Goal: Obtain resource: Obtain resource

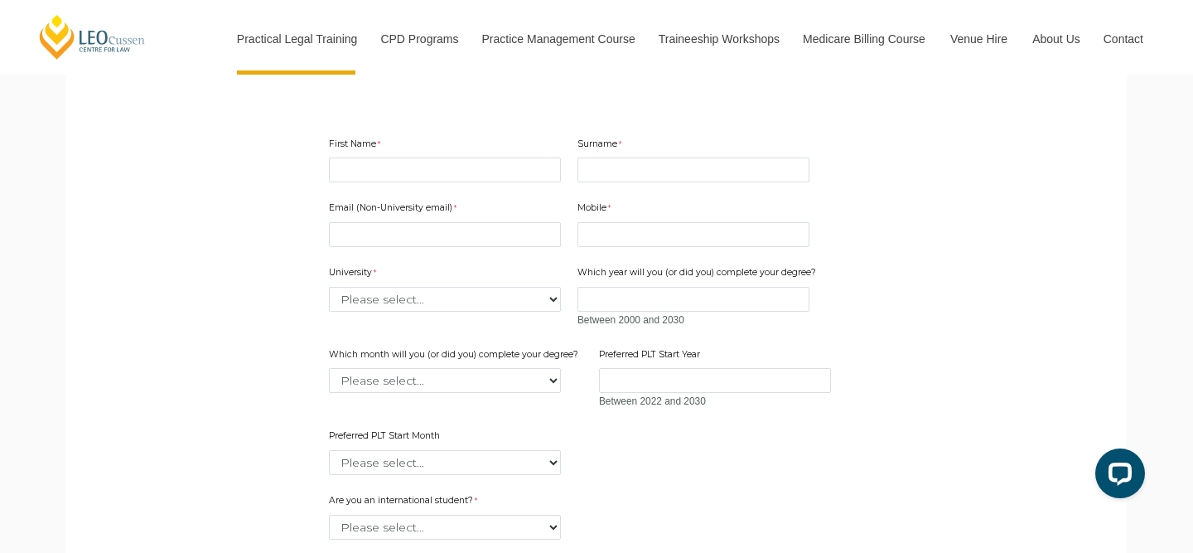
scroll to position [474, 0]
click at [473, 166] on input "First Name" at bounding box center [445, 172] width 232 height 25
type input "Amy"
type input "Jones"
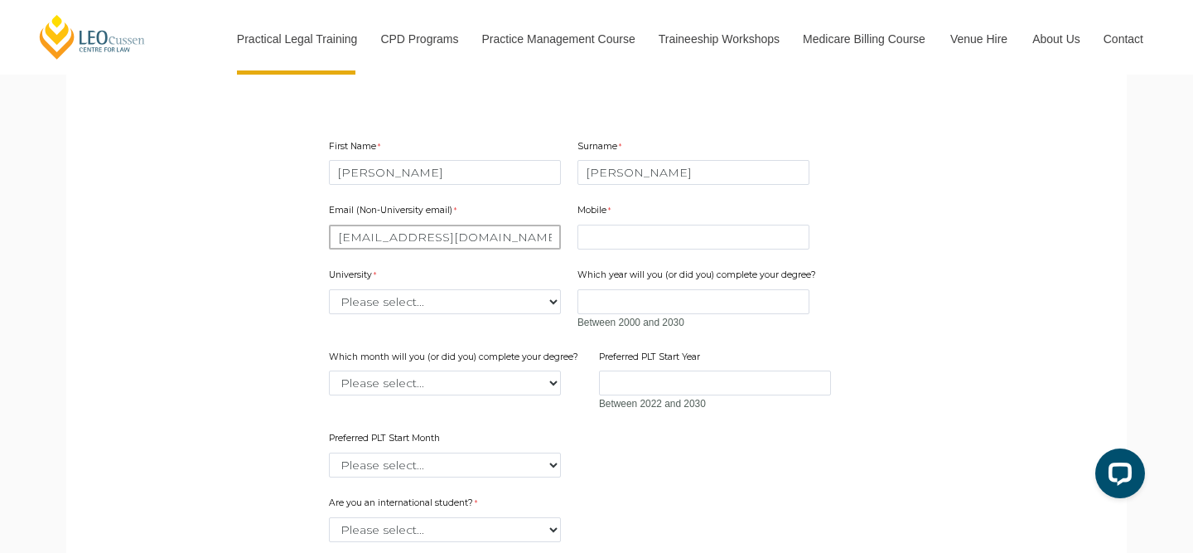
type input "aljones022@outlook.com"
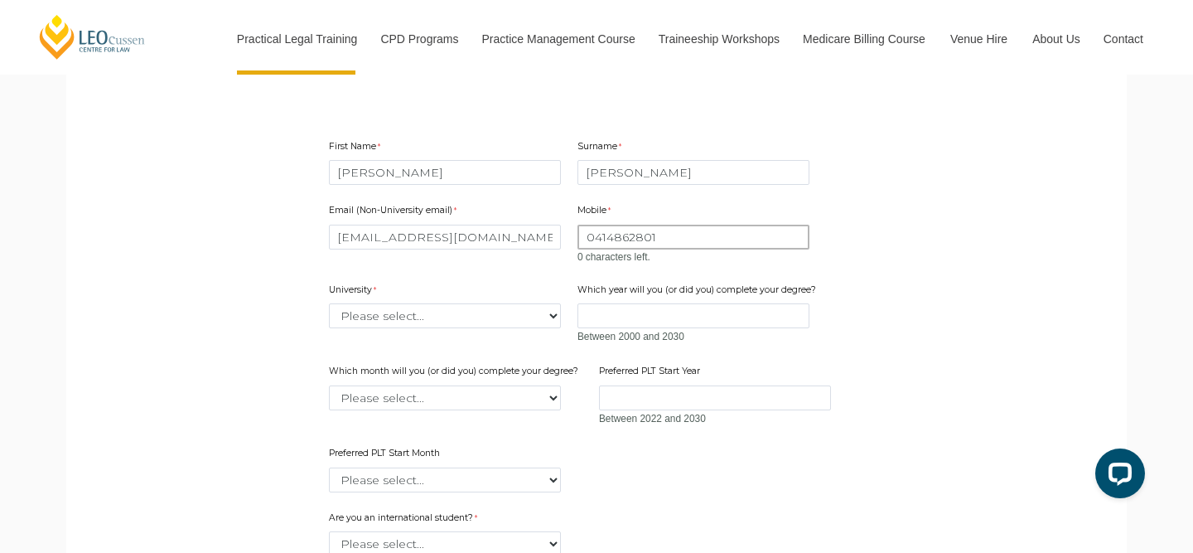
type input "0414862801"
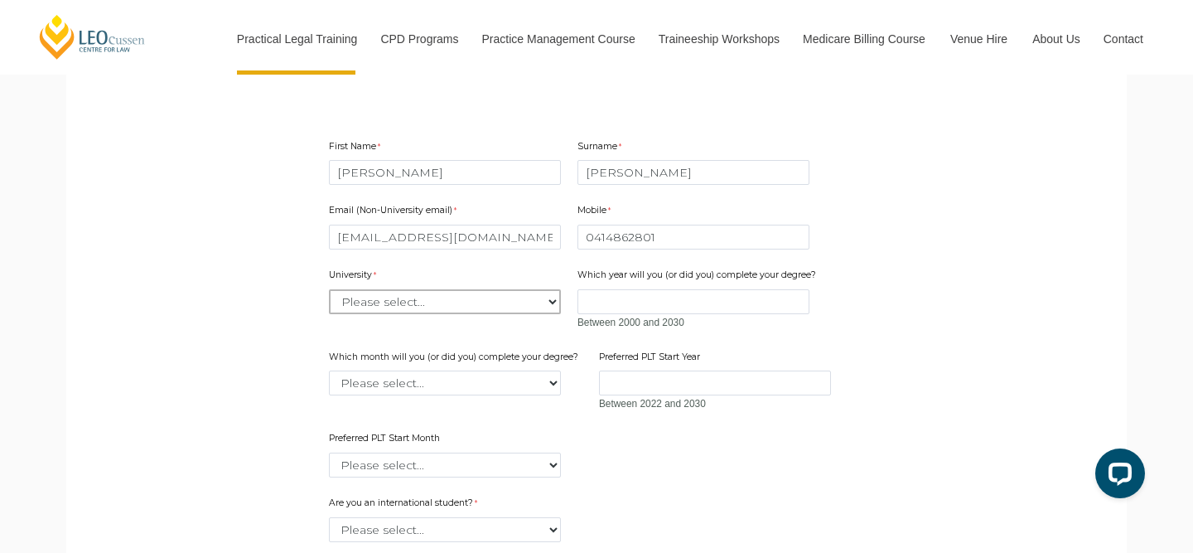
click at [434, 293] on select "Please select... Australian Catholic University Australian National University …" at bounding box center [445, 301] width 232 height 25
select select "tfa_2187"
click at [329, 289] on select "Please select... Australian Catholic University Australian National University …" at bounding box center [445, 301] width 232 height 25
click at [597, 302] on input "Which year will you (or did you) complete your degree?" at bounding box center [693, 301] width 232 height 25
type input "2022"
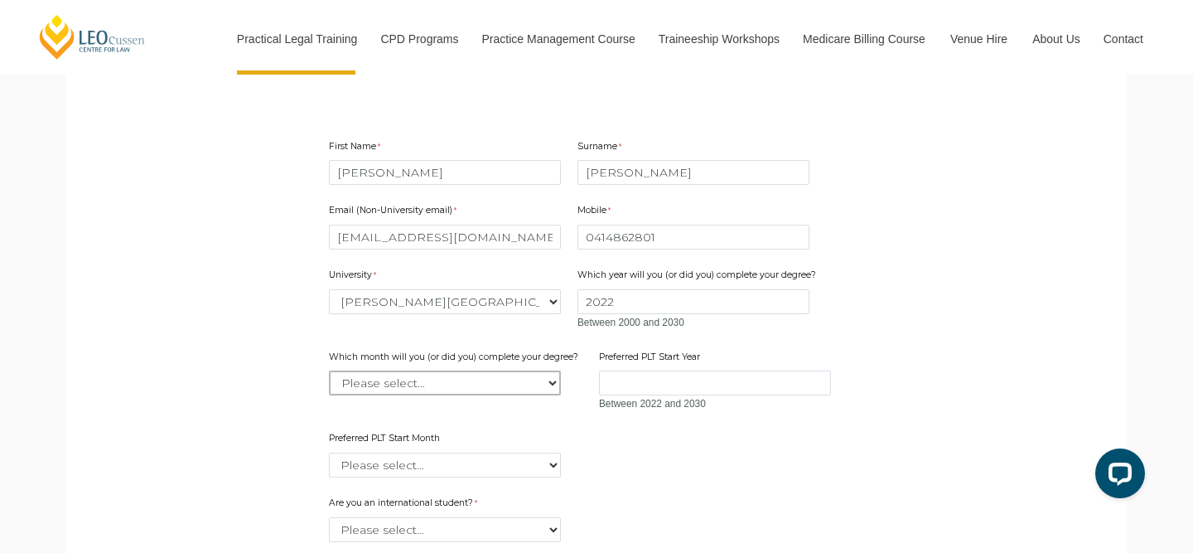
click at [472, 389] on select "Please select... January February March April May June July August September Oc…" at bounding box center [445, 382] width 232 height 25
select select "tfa_2233"
click at [329, 370] on select "Please select... January February March April May June July August September Oc…" at bounding box center [445, 382] width 232 height 25
click at [655, 396] on span "Between 2022 and 2030" at bounding box center [715, 403] width 232 height 17
click at [659, 387] on input "Preferred PLT Start Year" at bounding box center [715, 382] width 232 height 25
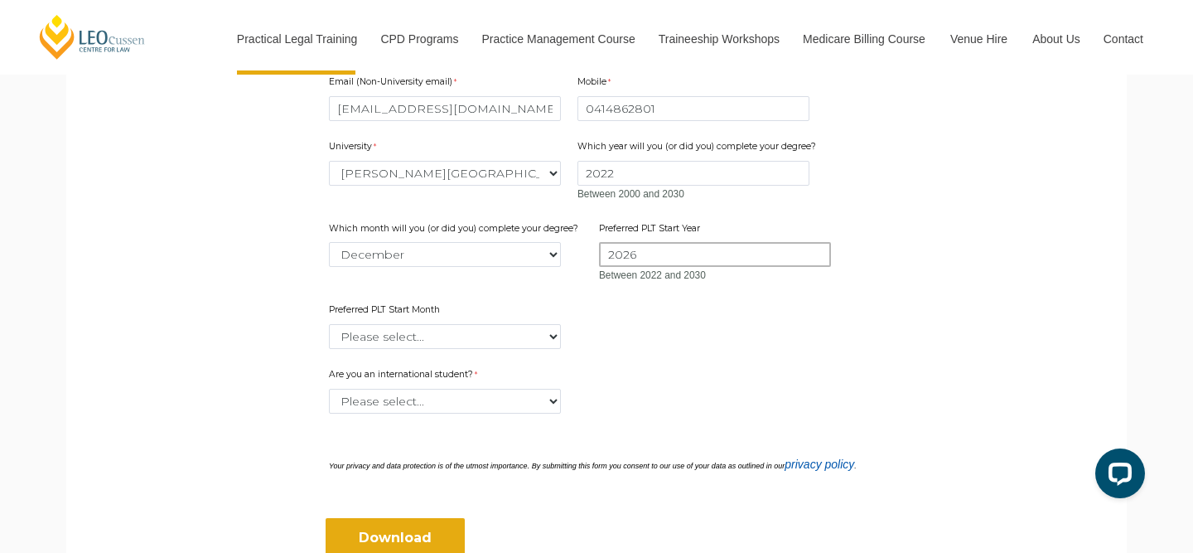
scroll to position [604, 0]
type input "2025"
click at [461, 364] on div "Are you an international student? Please select... Yes No" at bounding box center [596, 389] width 548 height 52
click at [466, 334] on select "Please select... January February March April May June July August September Oc…" at bounding box center [445, 334] width 232 height 25
select select "tfa_2346"
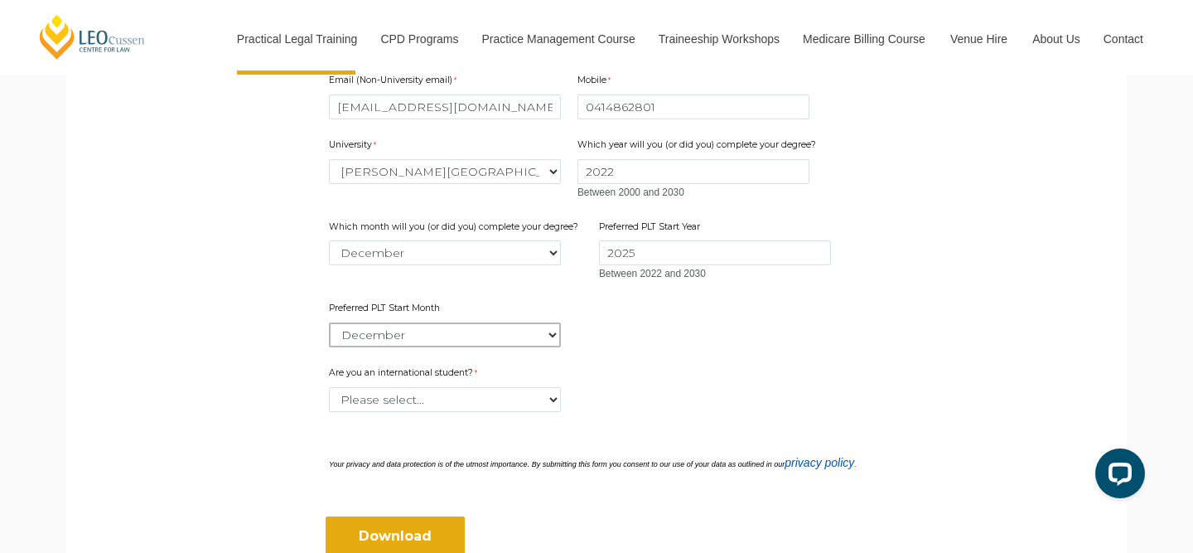
click at [329, 322] on select "Please select... January February March April May June July August September Oc…" at bounding box center [445, 334] width 232 height 25
click at [452, 400] on select "Please select... Yes No" at bounding box center [445, 399] width 232 height 25
select select "tfa_60"
click at [329, 387] on select "Please select... Yes No" at bounding box center [445, 399] width 232 height 25
click at [424, 532] on input "Download" at bounding box center [395, 536] width 139 height 40
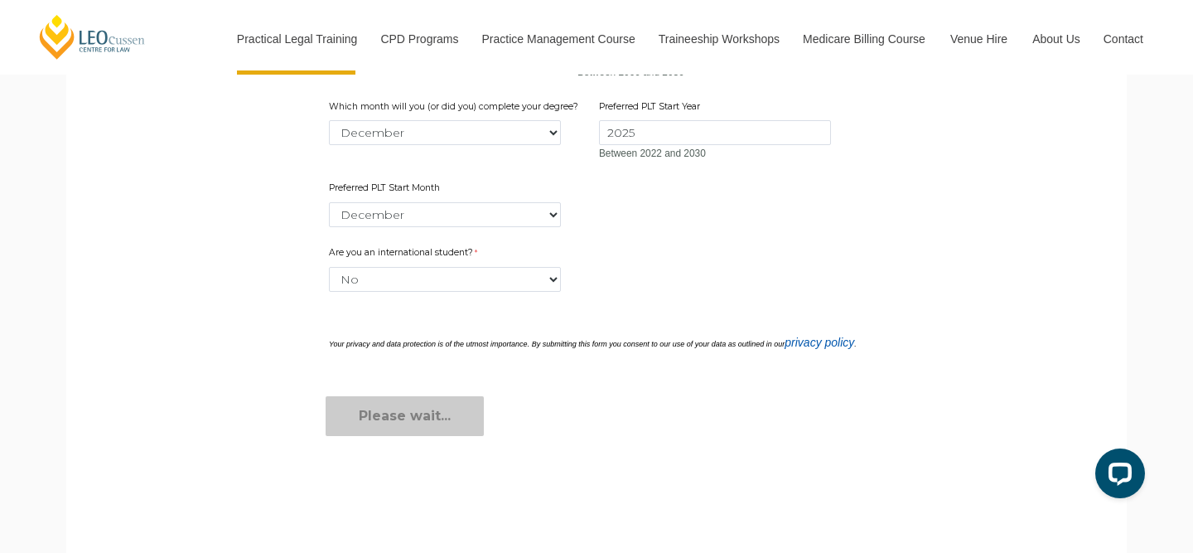
scroll to position [728, 0]
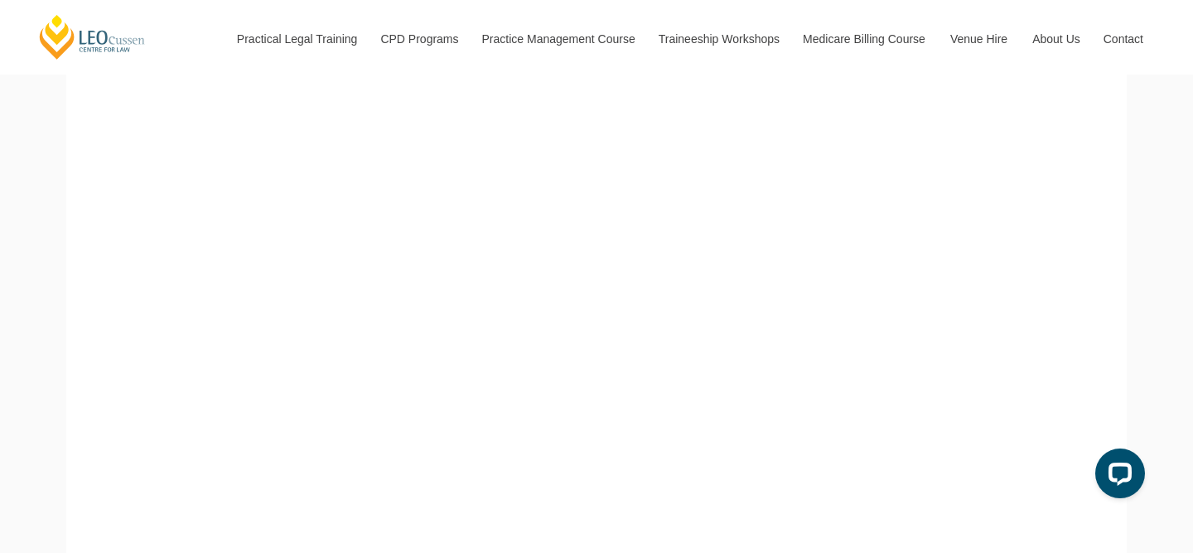
scroll to position [351, 0]
